Goal: Navigation & Orientation: Find specific page/section

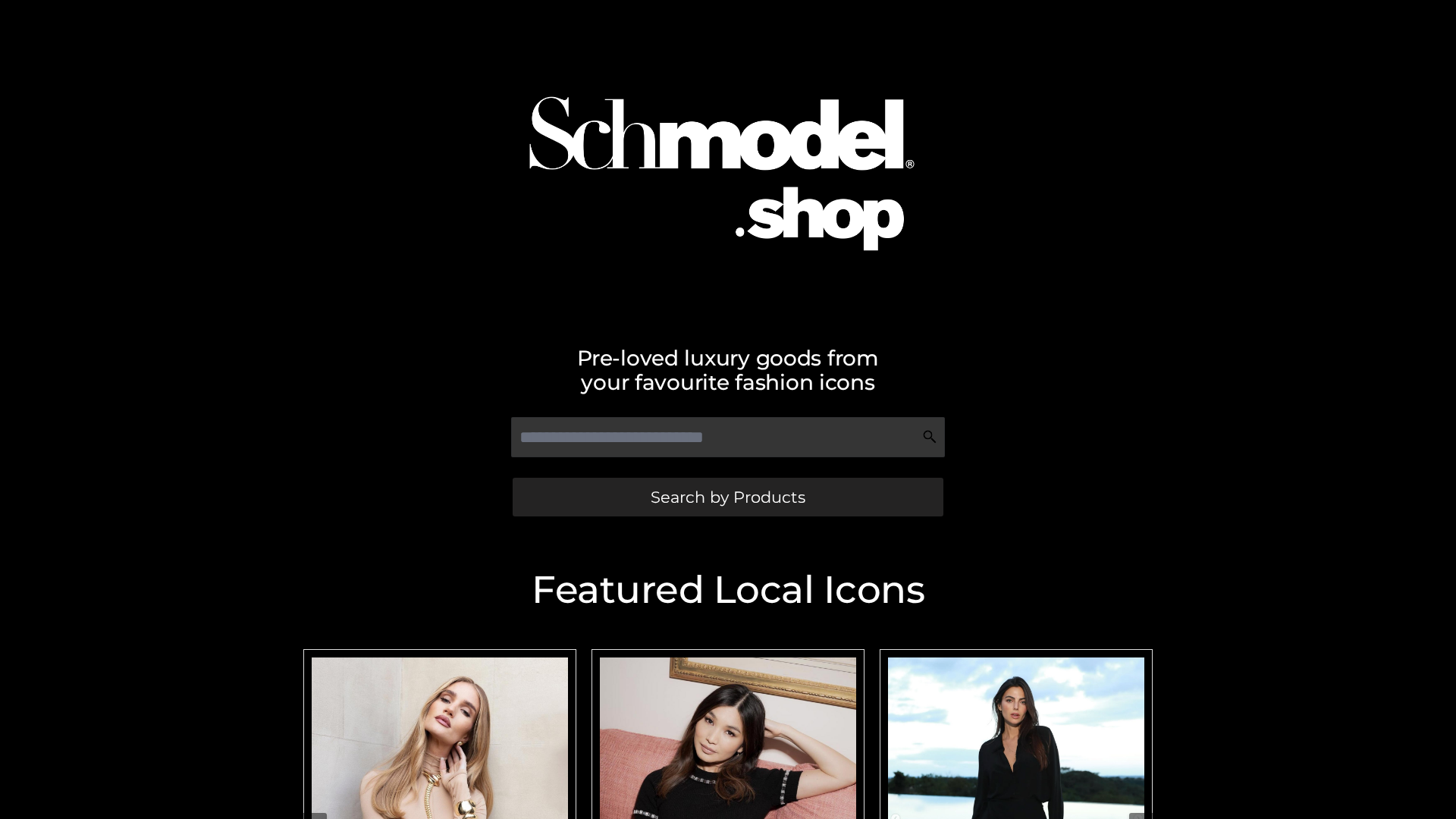
click at [727, 497] on span "Search by Products" at bounding box center [727, 497] width 155 height 16
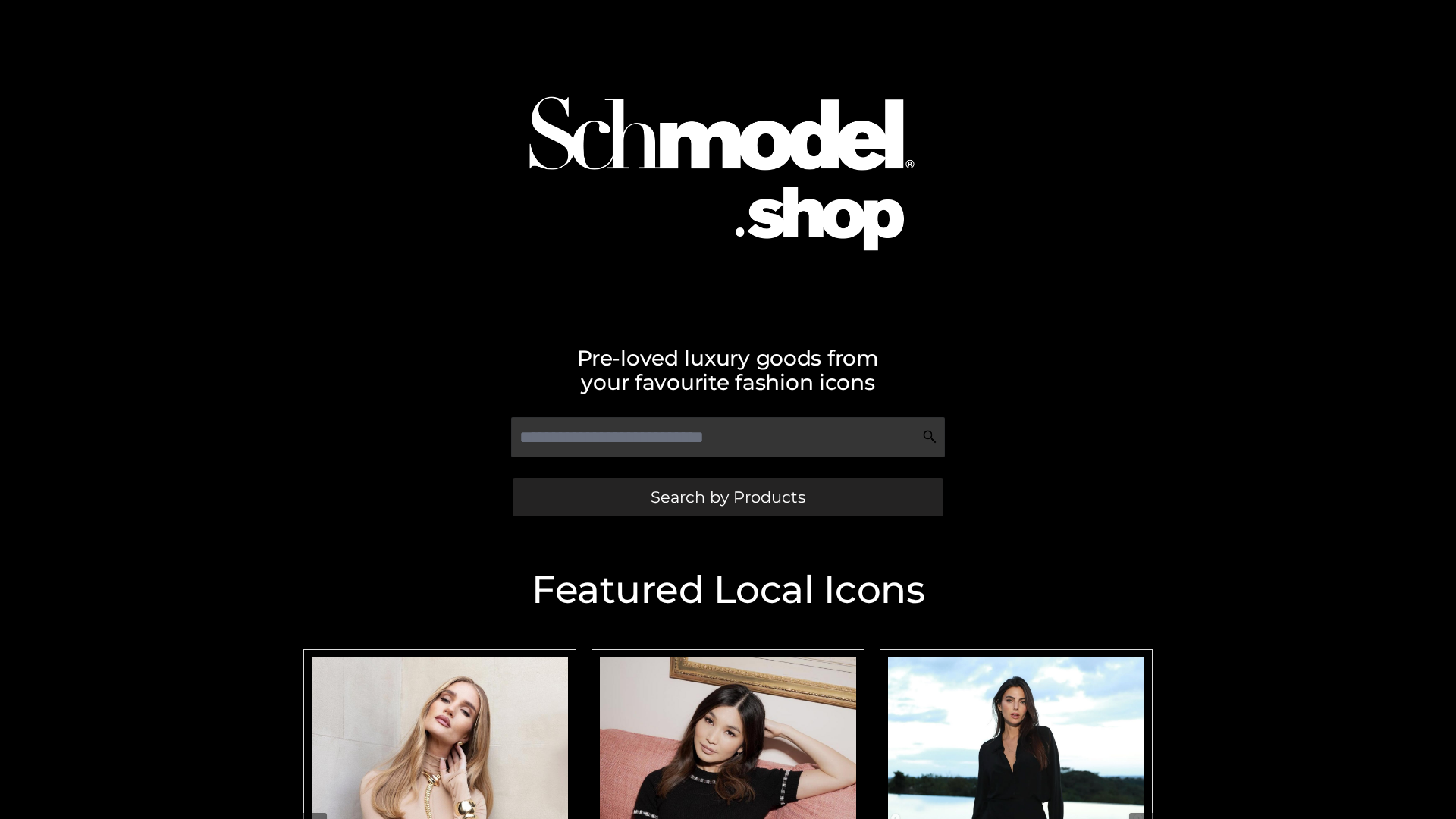
click at [727, 497] on span "Search by Products" at bounding box center [727, 497] width 155 height 16
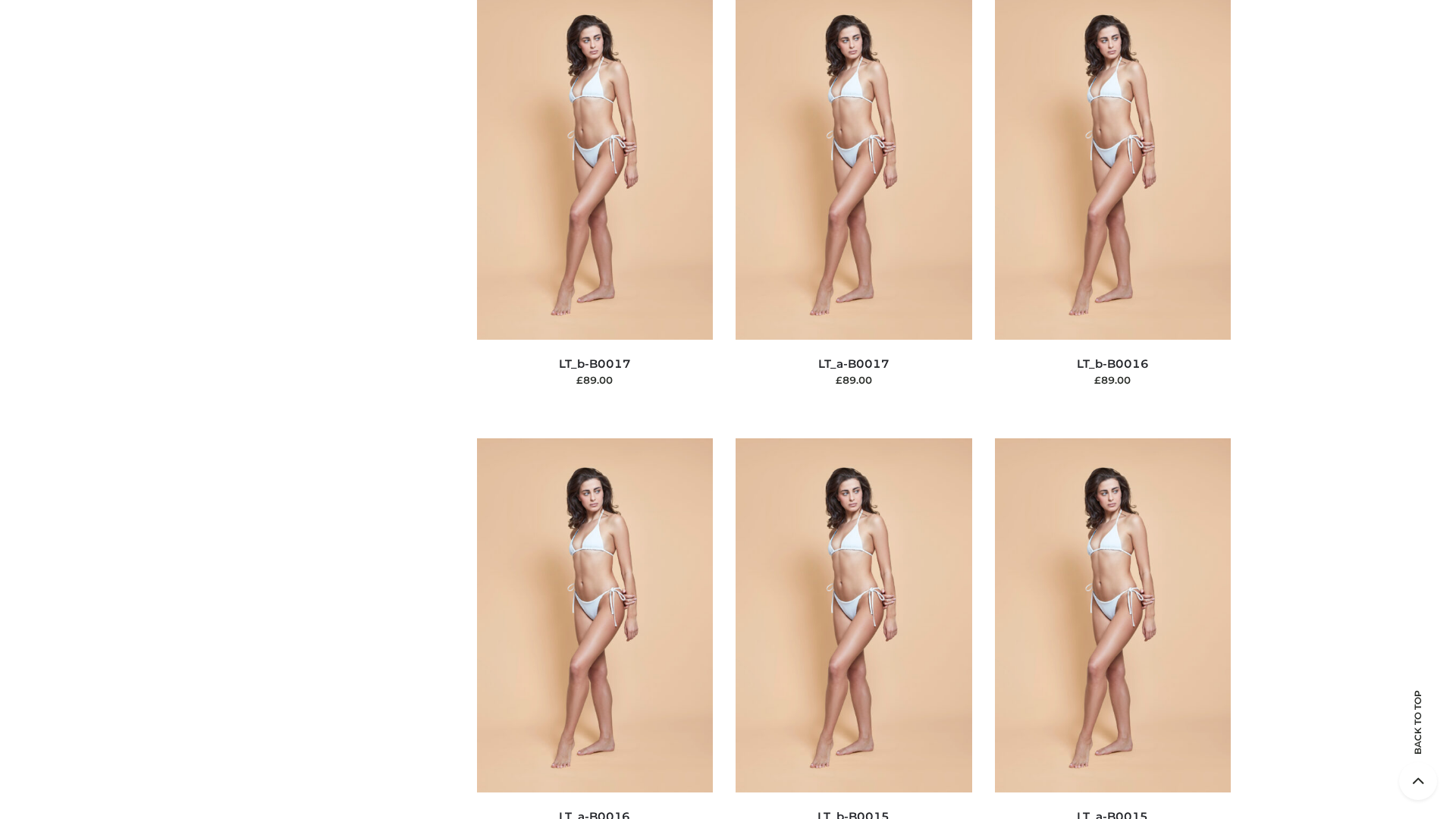
scroll to position [4986, 0]
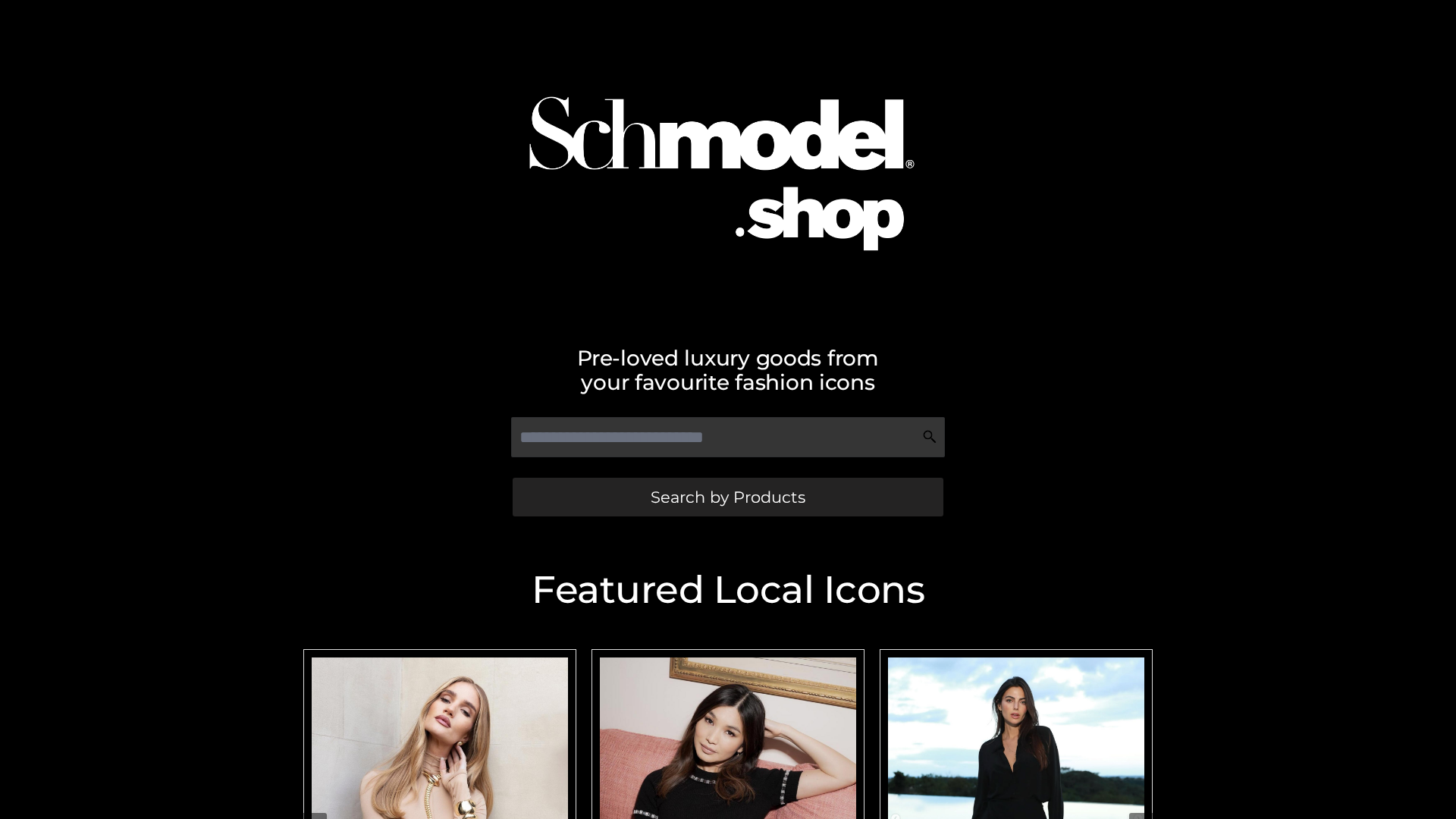
click at [727, 497] on span "Search by Products" at bounding box center [727, 497] width 155 height 16
